Goal: Transaction & Acquisition: Purchase product/service

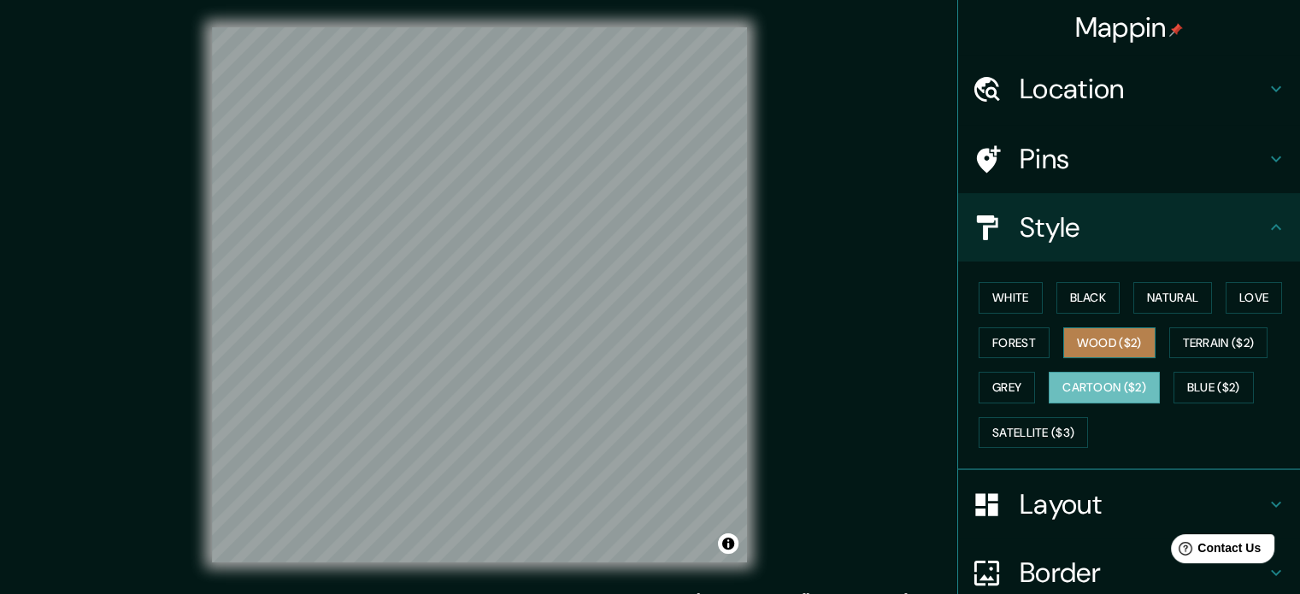
click at [1073, 334] on button "Wood ($2)" at bounding box center [1109, 343] width 92 height 32
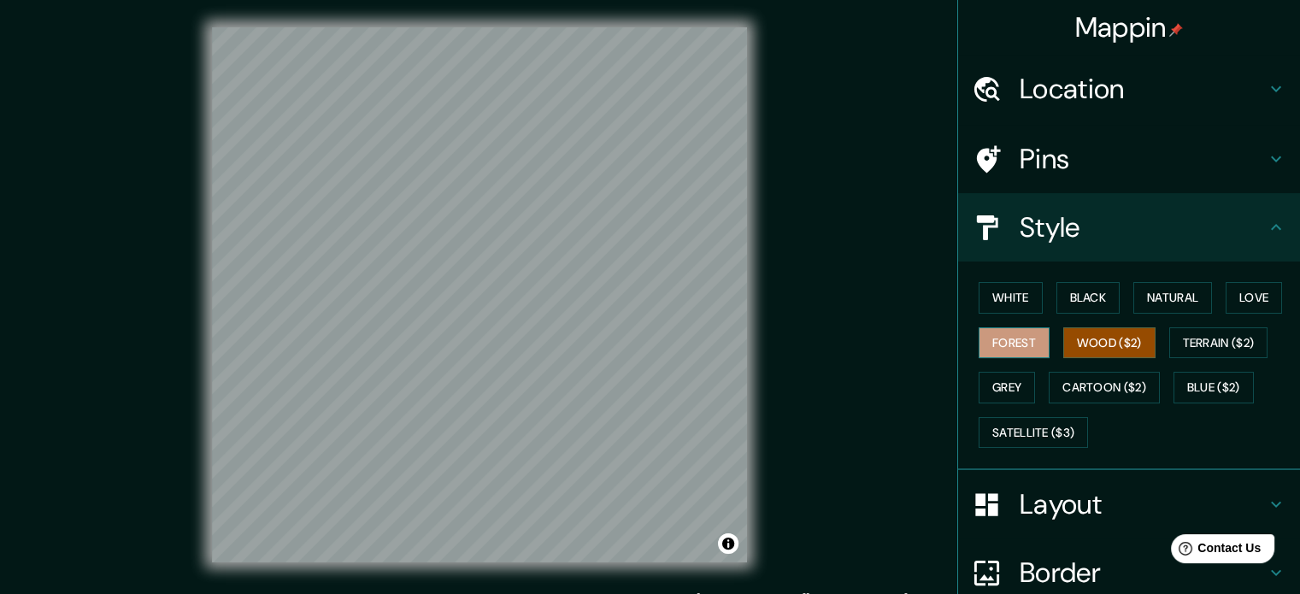
click at [991, 350] on button "Forest" at bounding box center [1013, 343] width 71 height 32
click at [984, 382] on button "Grey" at bounding box center [1006, 388] width 56 height 32
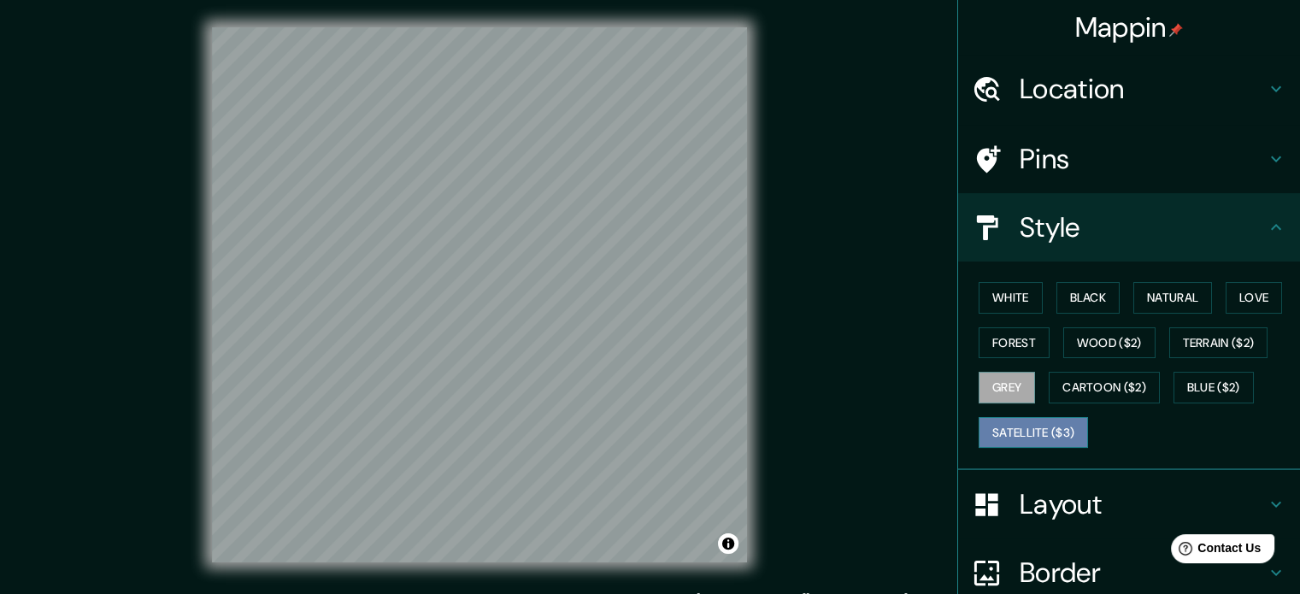
click at [1000, 420] on button "Satellite ($3)" at bounding box center [1032, 433] width 109 height 32
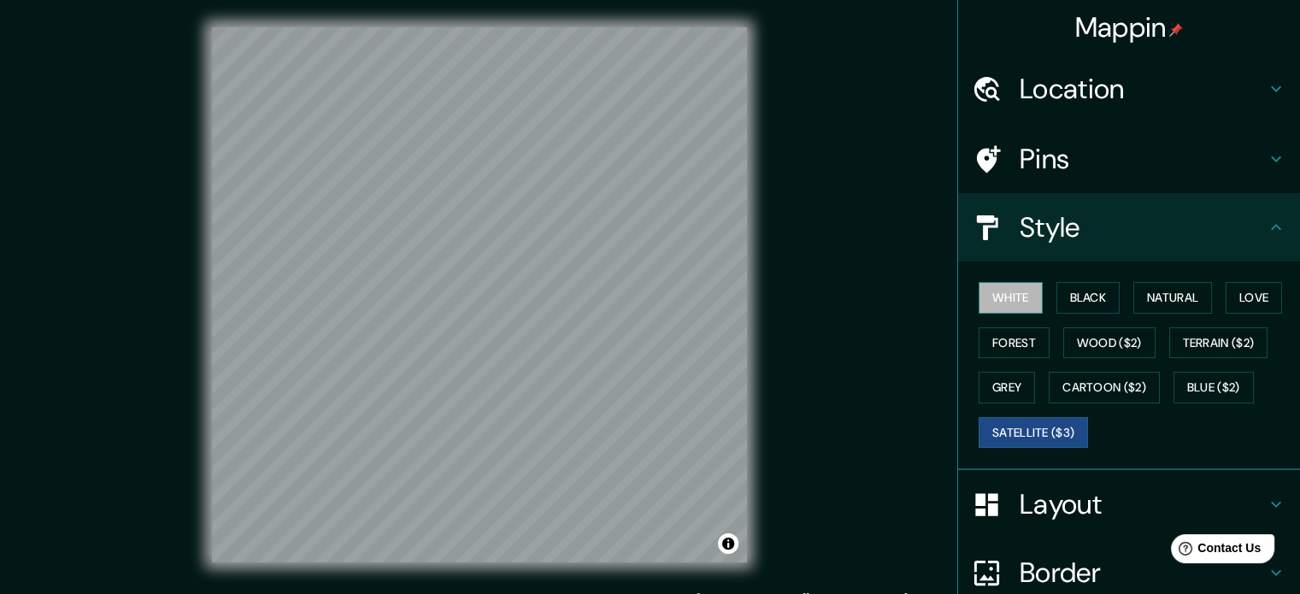
click at [1013, 288] on button "White" at bounding box center [1010, 298] width 64 height 32
click at [1006, 389] on button "Grey" at bounding box center [1006, 388] width 56 height 32
click at [1014, 432] on button "Satellite ($3)" at bounding box center [1032, 433] width 109 height 32
click at [1220, 381] on button "Blue ($2)" at bounding box center [1213, 388] width 80 height 32
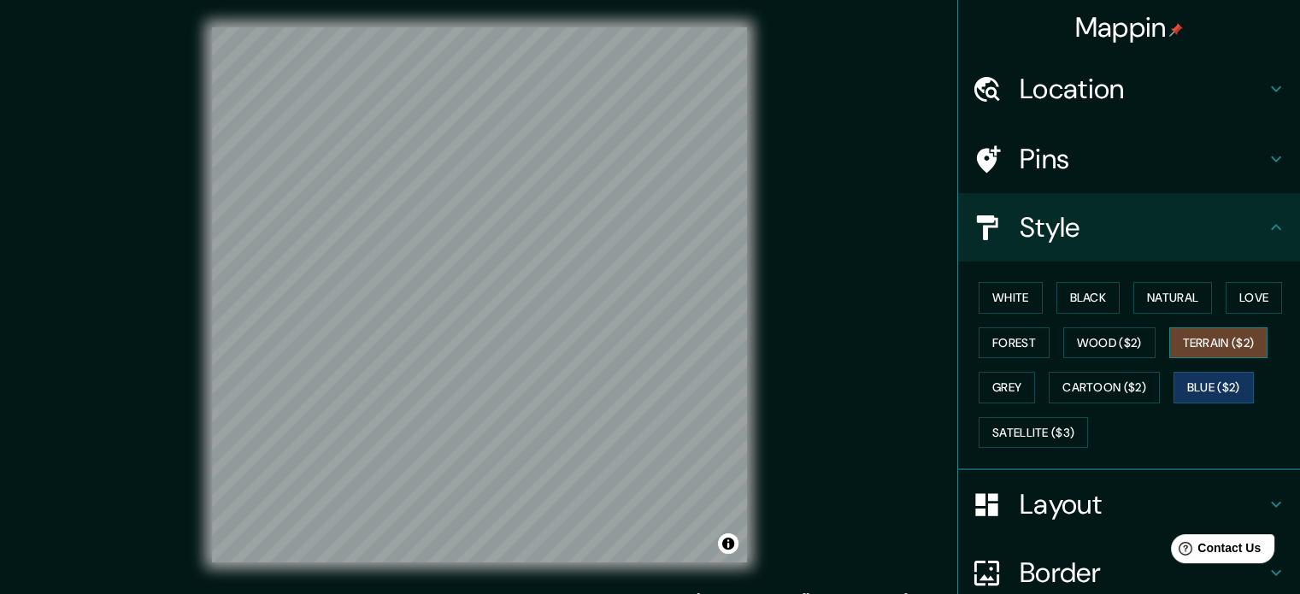
click at [1221, 347] on button "Terrain ($2)" at bounding box center [1218, 343] width 99 height 32
click at [1242, 299] on button "Love" at bounding box center [1253, 298] width 56 height 32
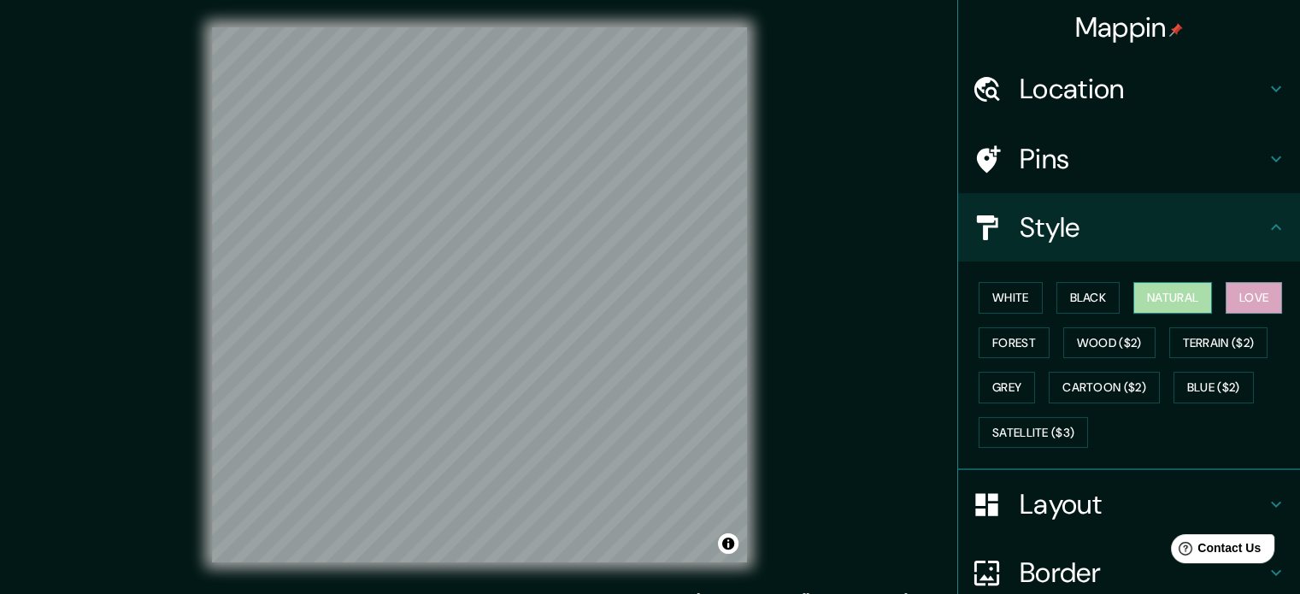
click at [1169, 292] on button "Natural" at bounding box center [1172, 298] width 79 height 32
click at [1084, 291] on button "Black" at bounding box center [1088, 298] width 64 height 32
click at [898, 329] on div "Mappin Location [GEOGRAPHIC_DATA], [GEOGRAPHIC_DATA] [GEOGRAPHIC_DATA] [GEOGRAP…" at bounding box center [650, 308] width 1300 height 617
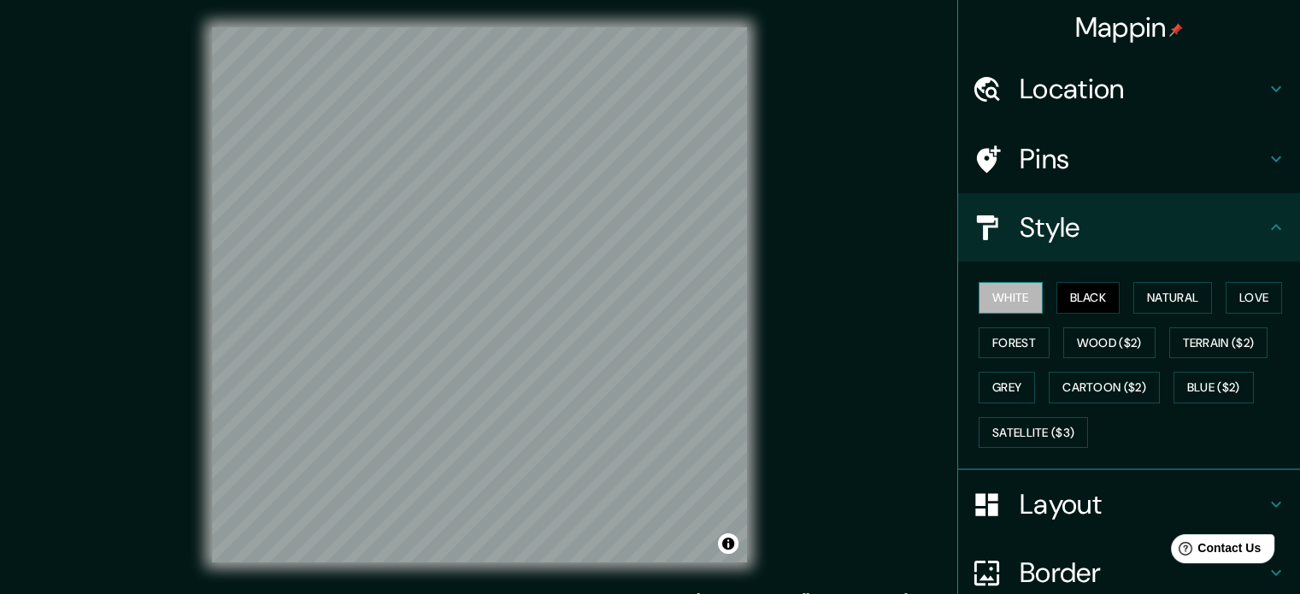
click at [1010, 291] on button "White" at bounding box center [1010, 298] width 64 height 32
click at [1071, 286] on button "Black" at bounding box center [1088, 298] width 64 height 32
click at [1167, 300] on button "Natural" at bounding box center [1172, 298] width 79 height 32
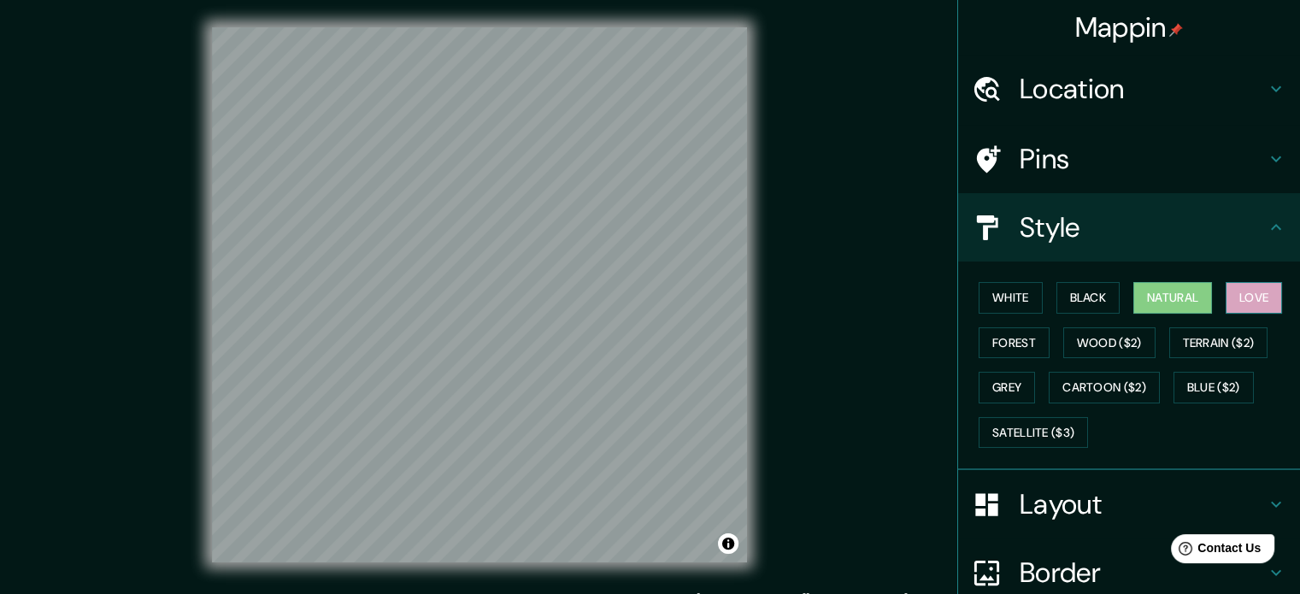
click at [1271, 302] on button "Love" at bounding box center [1253, 298] width 56 height 32
click at [1224, 334] on button "Terrain ($2)" at bounding box center [1218, 343] width 99 height 32
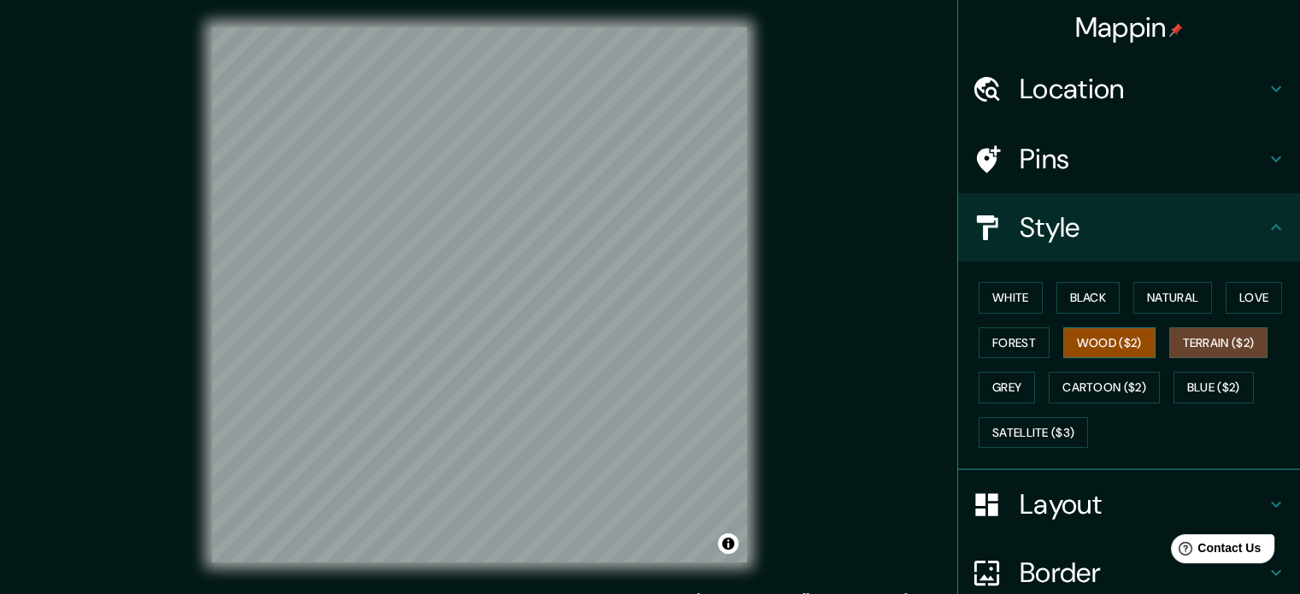
click at [1131, 351] on button "Wood ($2)" at bounding box center [1109, 343] width 92 height 32
click at [1029, 349] on button "Forest" at bounding box center [1013, 343] width 71 height 32
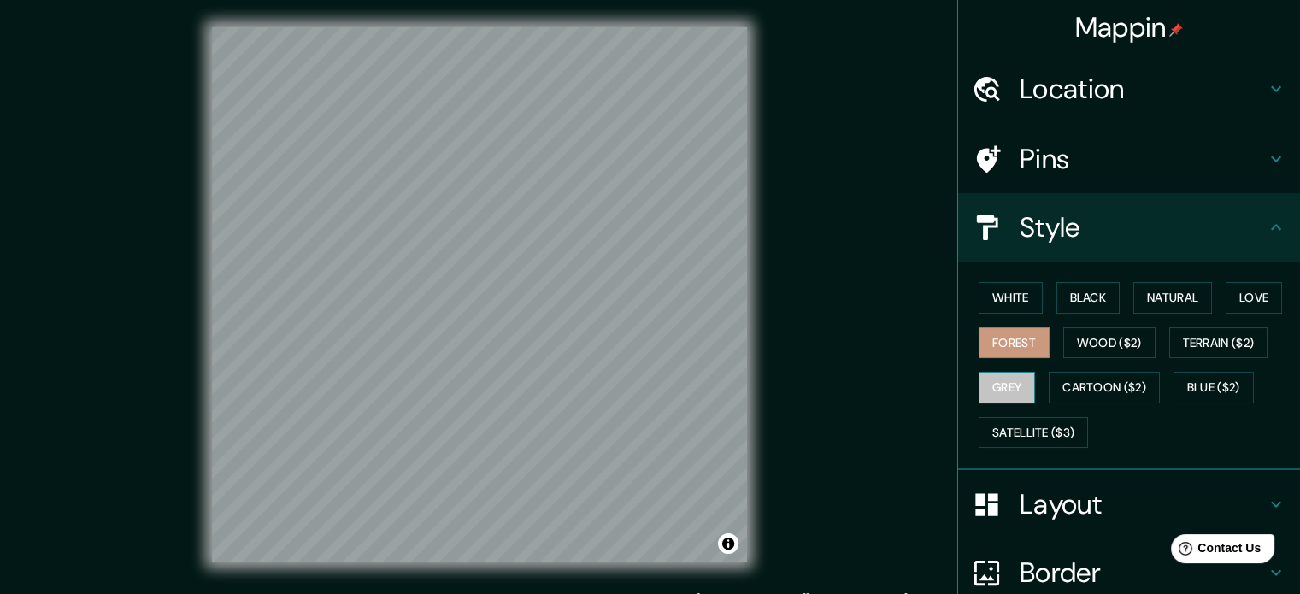
click at [1003, 373] on button "Grey" at bounding box center [1006, 388] width 56 height 32
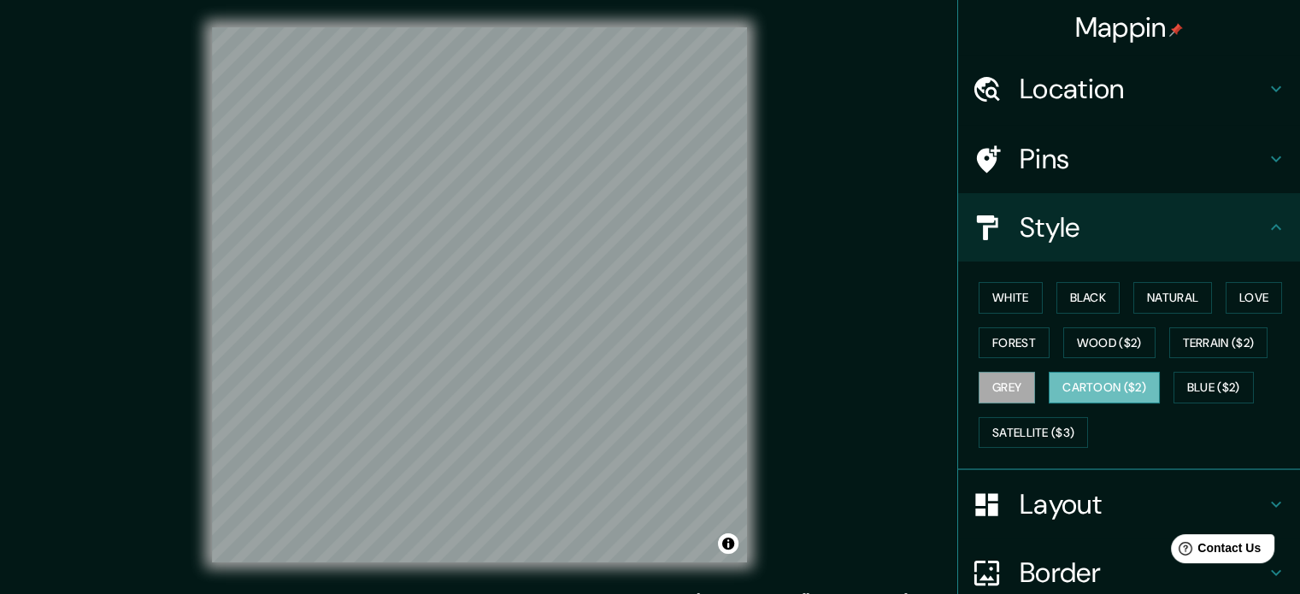
click at [1089, 373] on button "Cartoon ($2)" at bounding box center [1103, 388] width 111 height 32
click at [1207, 375] on button "Blue ($2)" at bounding box center [1213, 388] width 80 height 32
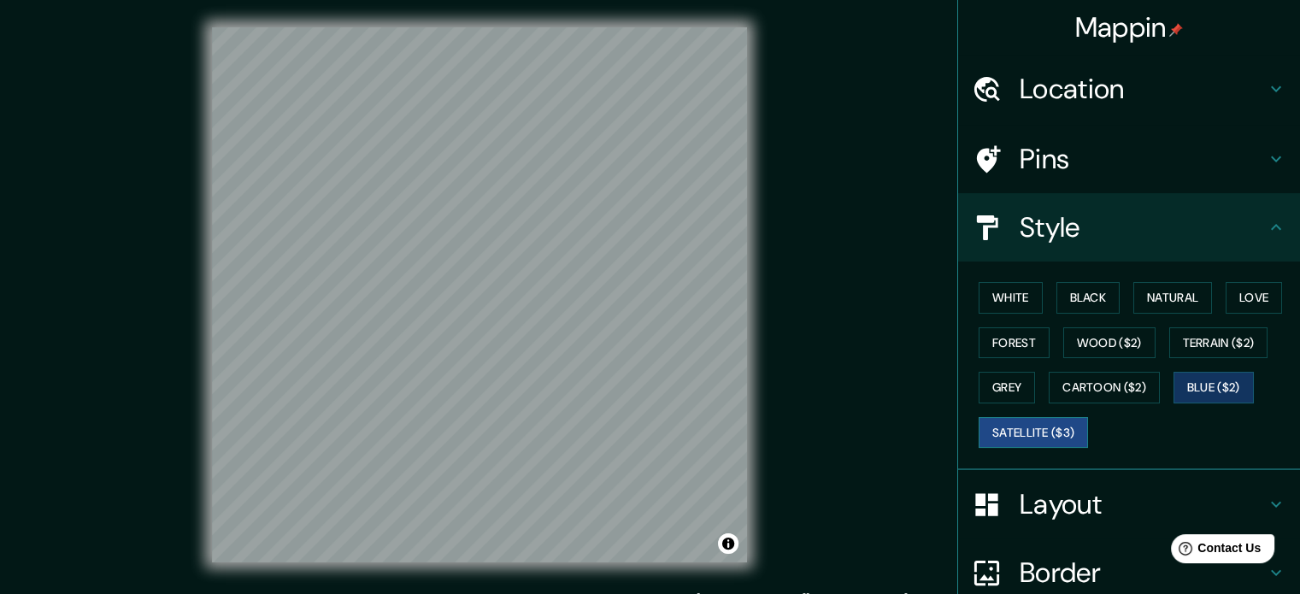
click at [1039, 426] on button "Satellite ($3)" at bounding box center [1032, 433] width 109 height 32
click at [1012, 300] on button "White" at bounding box center [1010, 298] width 64 height 32
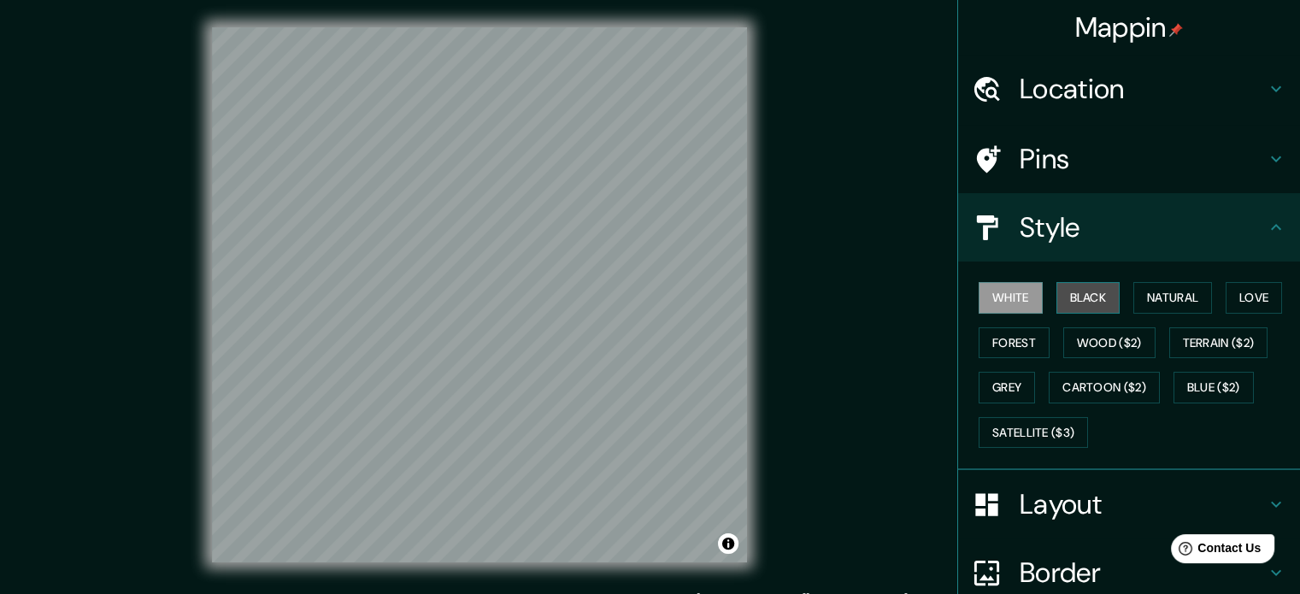
click at [1078, 289] on button "Black" at bounding box center [1088, 298] width 64 height 32
click at [837, 185] on div "Mappin Location [GEOGRAPHIC_DATA], [GEOGRAPHIC_DATA] [GEOGRAPHIC_DATA] [GEOGRAP…" at bounding box center [650, 308] width 1300 height 617
